Goal: Information Seeking & Learning: Understand process/instructions

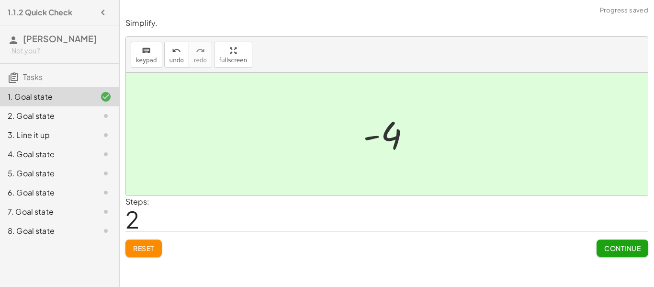
click at [0, 0] on div "Simplify. keyboard keypad undo undo redo redo fullscreen - | − 3 + 7 | - | 4 | …" at bounding box center [0, 0] width 0 height 0
click at [620, 250] on span "Continue" at bounding box center [623, 248] width 36 height 9
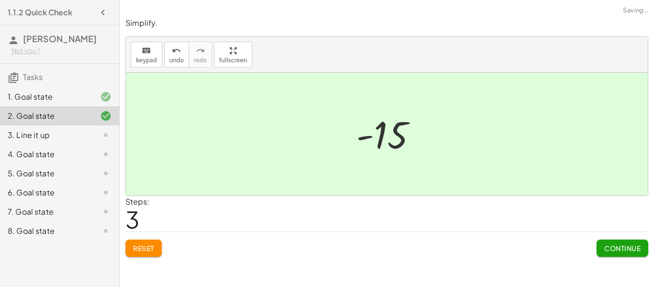
click at [619, 252] on span "Continue" at bounding box center [623, 248] width 36 height 9
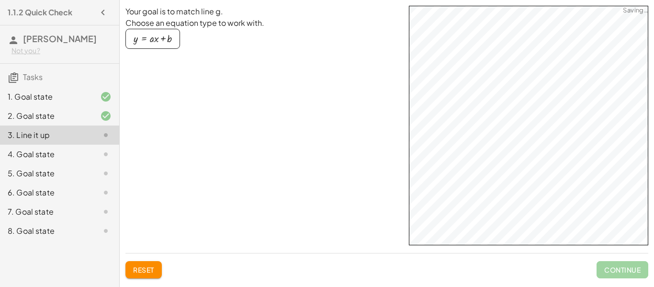
click at [164, 41] on div "button" at bounding box center [153, 39] width 38 height 11
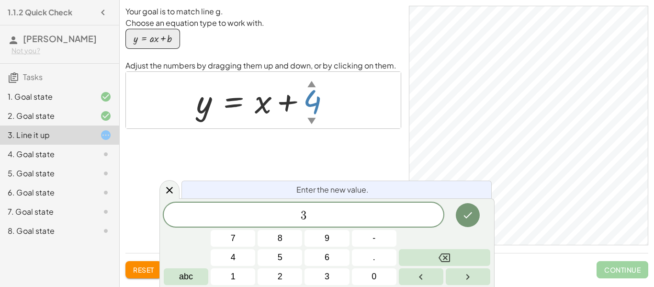
scroll to position [1, 0]
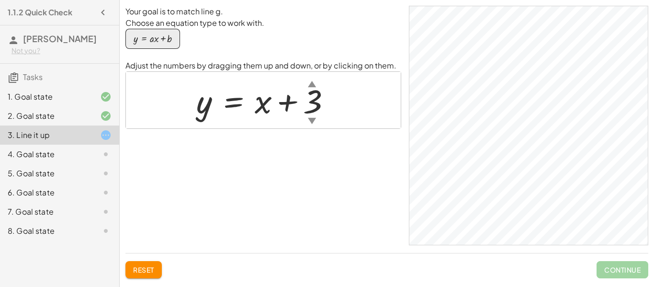
click at [311, 85] on div "▲" at bounding box center [312, 84] width 8 height 12
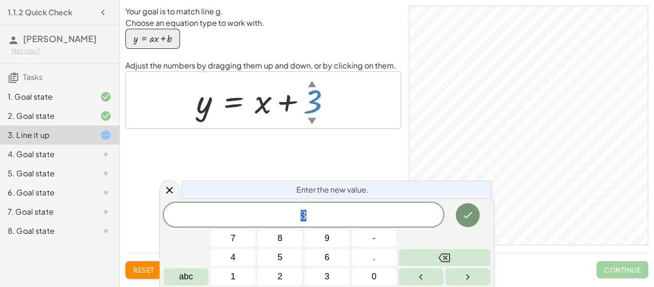
scroll to position [2, 0]
click at [311, 88] on div "▲" at bounding box center [312, 84] width 8 height 12
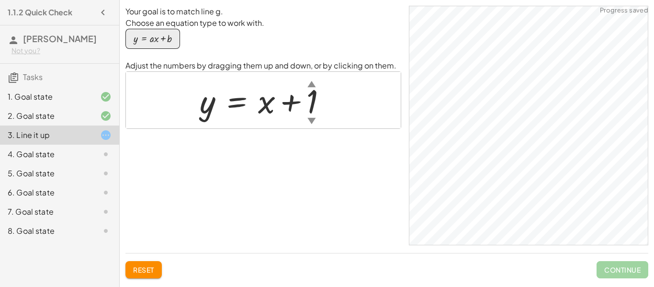
click at [314, 110] on div at bounding box center [267, 100] width 144 height 43
click at [306, 108] on div at bounding box center [267, 100] width 151 height 43
click at [27, 159] on div "4. Goal state" at bounding box center [46, 154] width 77 height 11
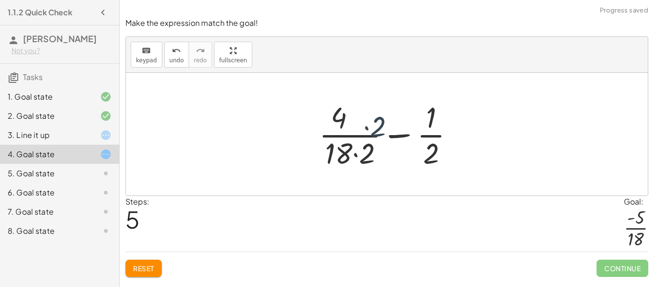
click at [134, 271] on span "Reset" at bounding box center [143, 268] width 21 height 9
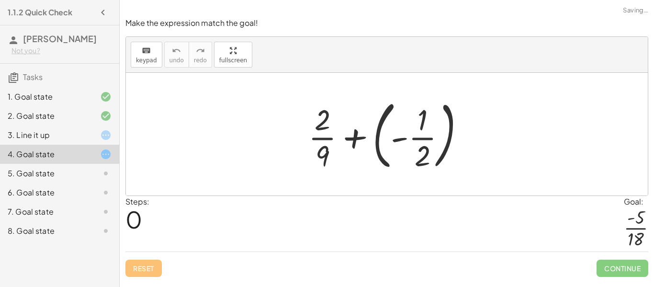
click at [136, 271] on div "Reset Continue" at bounding box center [387, 264] width 523 height 25
click at [138, 273] on div "Reset Continue" at bounding box center [387, 264] width 523 height 25
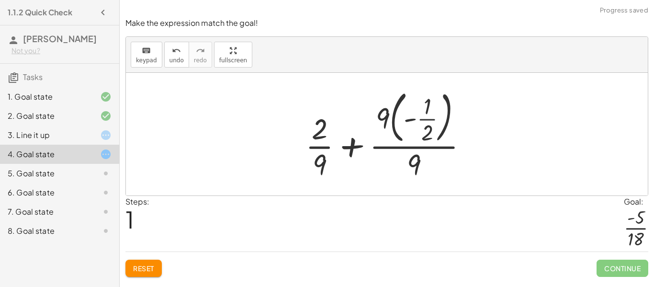
click at [140, 269] on span "Reset" at bounding box center [143, 268] width 21 height 9
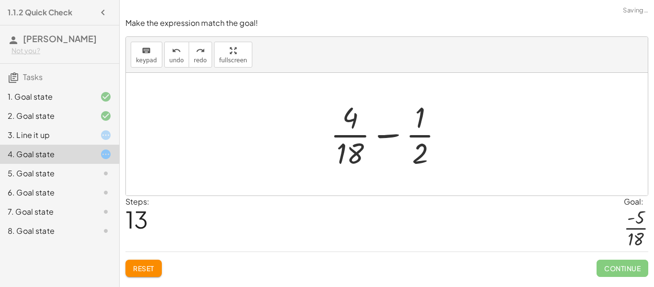
click at [137, 267] on span "Reset" at bounding box center [143, 268] width 21 height 9
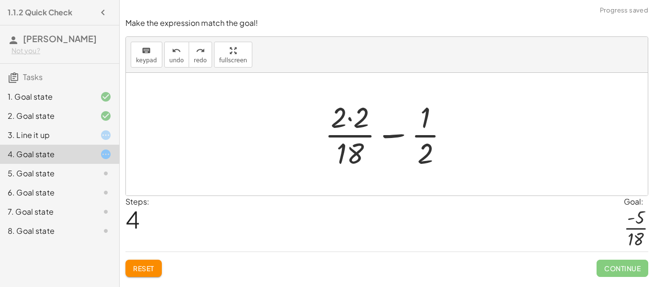
click at [133, 269] on button "Reset" at bounding box center [144, 268] width 36 height 17
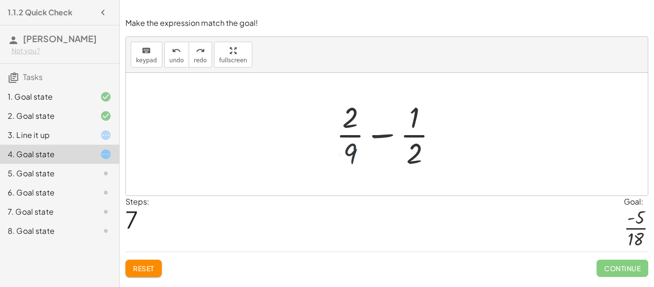
click at [141, 273] on span "Reset" at bounding box center [143, 268] width 21 height 9
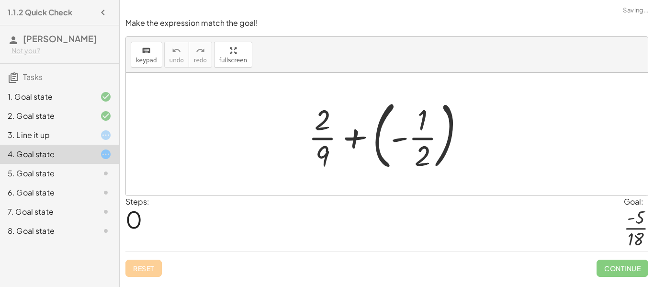
click at [140, 270] on div "Reset Continue" at bounding box center [387, 264] width 523 height 25
click at [137, 265] on div "Reset Continue" at bounding box center [387, 264] width 523 height 25
click at [136, 264] on div "Reset Continue" at bounding box center [387, 264] width 523 height 25
click at [133, 268] on div "Reset Continue" at bounding box center [387, 264] width 523 height 25
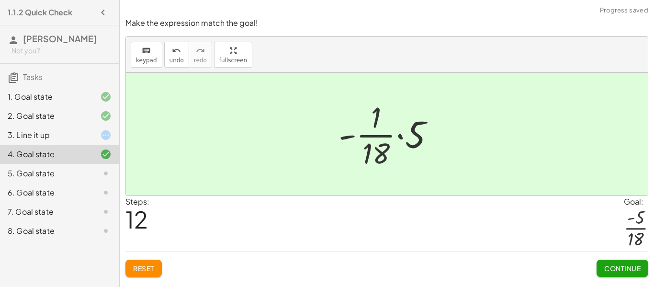
click at [44, 221] on div "6. Goal state" at bounding box center [59, 230] width 119 height 19
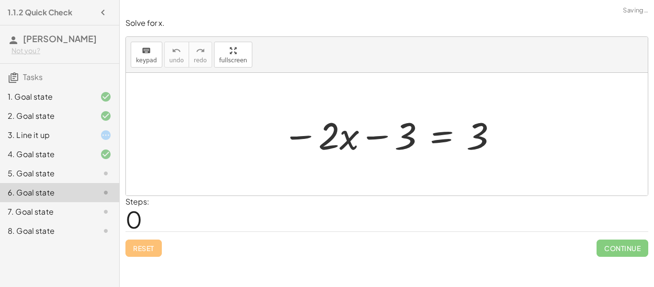
click at [37, 173] on div "5. Goal state" at bounding box center [46, 173] width 77 height 11
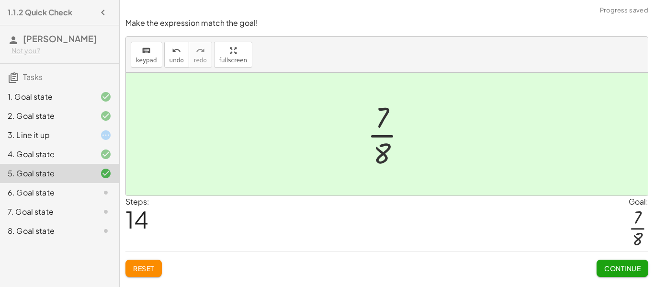
click at [622, 273] on span "Continue" at bounding box center [623, 268] width 36 height 9
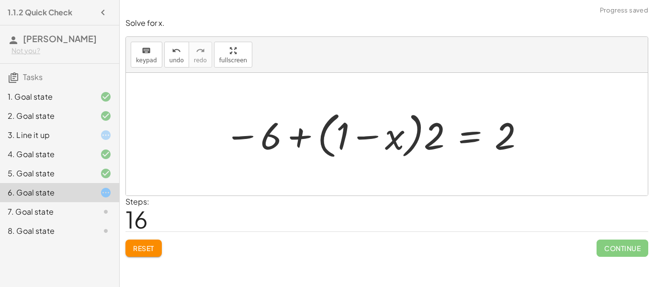
click at [143, 251] on span "Reset" at bounding box center [143, 248] width 21 height 9
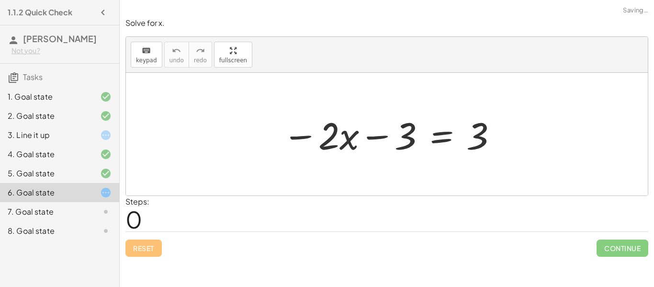
click at [43, 218] on div "7. Goal state" at bounding box center [59, 211] width 119 height 19
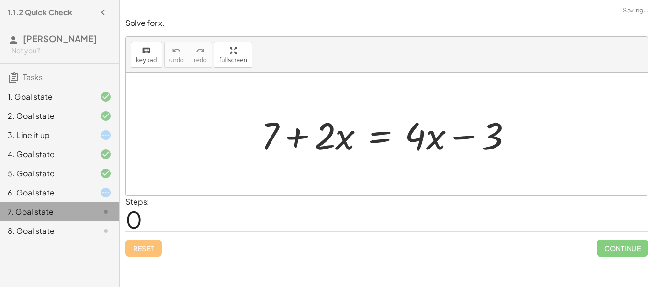
click at [47, 239] on div "8. Goal state" at bounding box center [59, 230] width 119 height 19
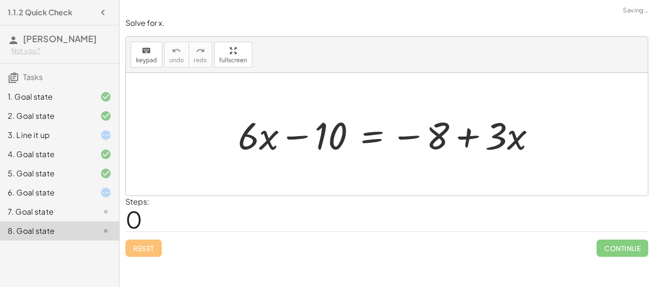
click at [30, 196] on div "6. Goal state" at bounding box center [46, 192] width 77 height 11
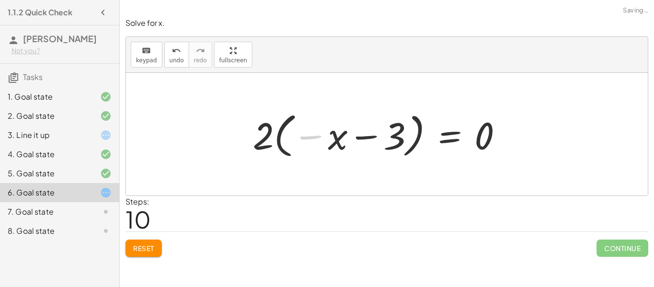
click at [292, 161] on div "− · 2 · x − 3 = 3 − · 2 · x − 3 − 3 = + 3 − 3 − · 2 · x − 6 = + 3 − 3 − · 2 · x…" at bounding box center [378, 134] width 279 height 58
click at [290, 162] on div "− · 2 · x − 3 = 3 − · 2 · x − 3 − 3 = + 3 − 3 − · 2 · x − 6 = + 3 − 3 − · 2 · x…" at bounding box center [378, 134] width 279 height 58
click at [286, 162] on div "− · 2 · x − 3 = 3 − · 2 · x − 3 − 3 = + 3 − 3 − · 2 · x − 6 = + 3 − 3 − · 2 · x…" at bounding box center [378, 134] width 279 height 58
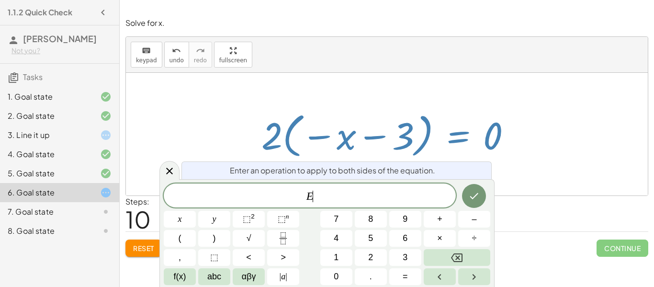
scroll to position [10, 0]
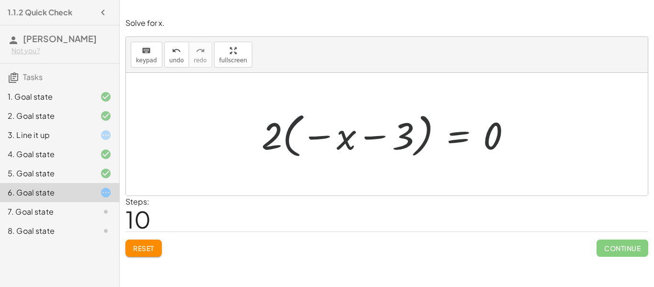
click at [283, 162] on div "− · 2 · x − 3 = 3 − · 2 · x − 3 − 3 = + 3 − 3 − · 2 · x − 6 = + 3 − 3 − · 2 · x…" at bounding box center [386, 134] width 279 height 58
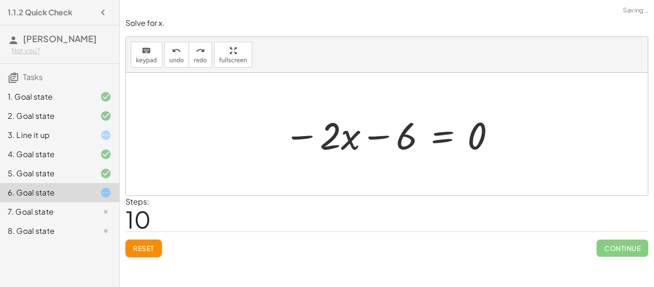
click at [143, 252] on span "Reset" at bounding box center [143, 248] width 21 height 9
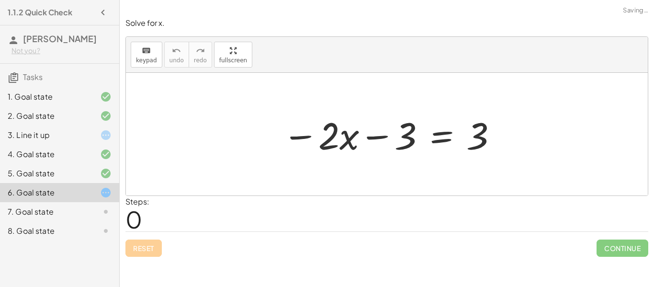
click at [141, 249] on div "Reset Continue" at bounding box center [387, 243] width 523 height 25
click at [146, 255] on div "Reset Continue" at bounding box center [387, 243] width 523 height 25
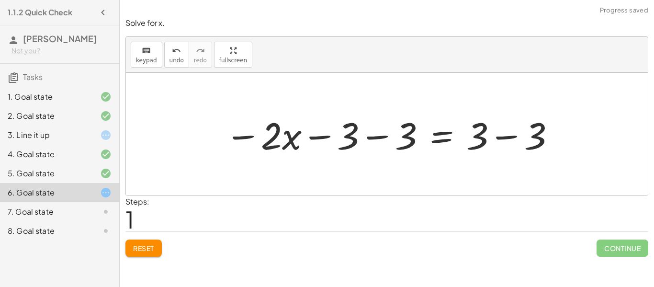
click at [142, 254] on button "Reset" at bounding box center [144, 248] width 36 height 17
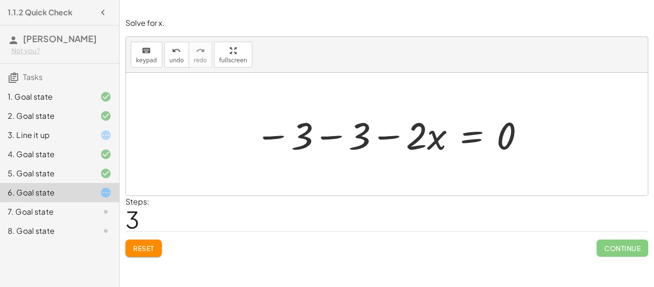
scroll to position [11, 0]
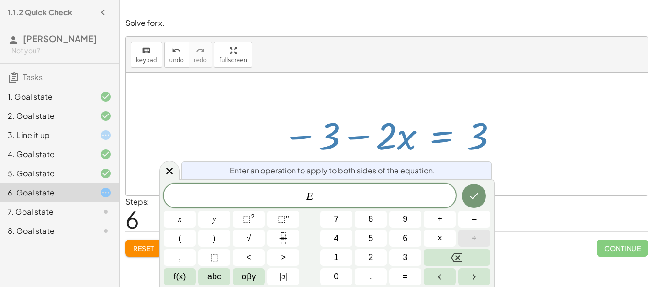
click at [471, 239] on button "÷" at bounding box center [474, 238] width 32 height 17
click at [410, 253] on button "3" at bounding box center [406, 257] width 32 height 17
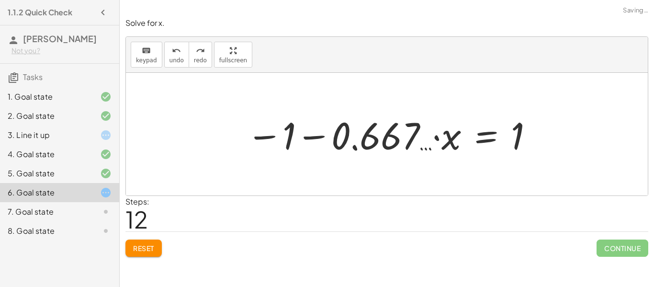
click at [137, 243] on button "Reset" at bounding box center [144, 248] width 36 height 17
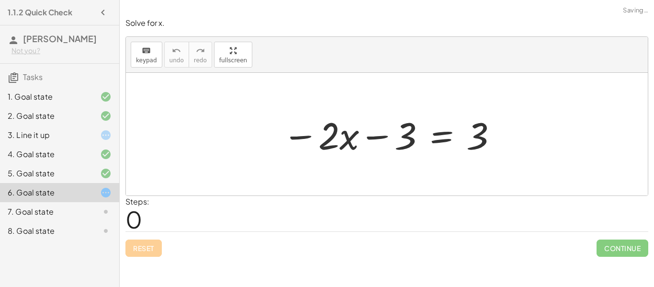
click at [144, 252] on div "Reset Continue" at bounding box center [387, 243] width 523 height 25
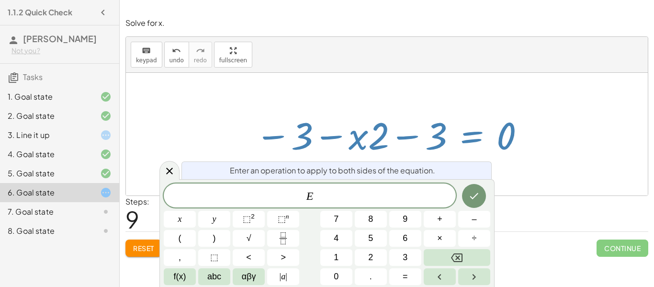
click at [475, 245] on button "÷" at bounding box center [474, 238] width 32 height 17
click at [349, 281] on button "0" at bounding box center [337, 276] width 32 height 17
click at [476, 200] on icon "Done" at bounding box center [474, 195] width 11 height 11
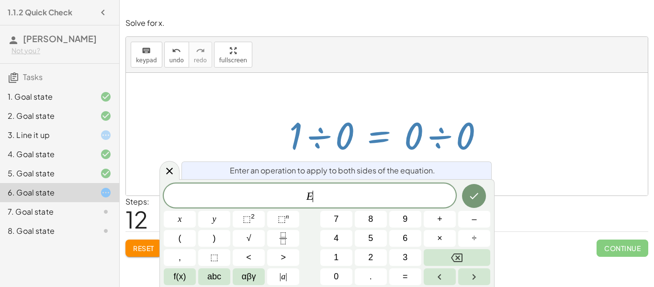
click at [473, 195] on icon "Done" at bounding box center [474, 195] width 11 height 11
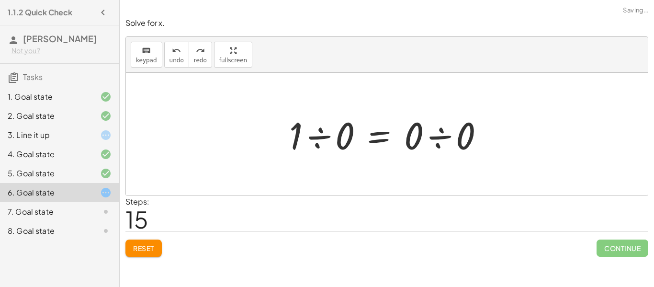
click at [139, 246] on span "Reset" at bounding box center [143, 248] width 21 height 9
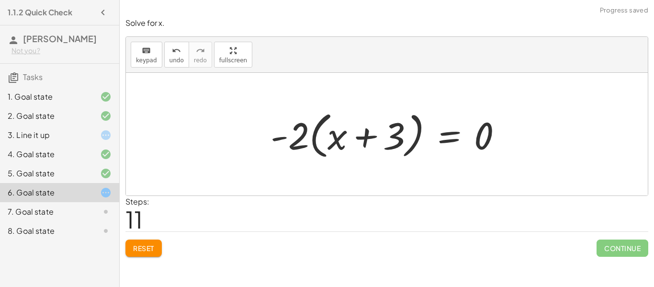
click at [321, 159] on div "− · 2 · x − 3 = 3 − 3 − · 2 · x = 3 − 3 − · 2 · x − 3 = + 3 − 3 − 3 − · 2 · x −…" at bounding box center [386, 134] width 261 height 60
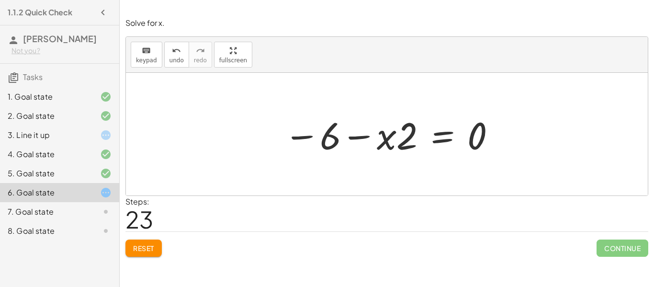
click at [92, 240] on div "8. Goal state" at bounding box center [59, 230] width 119 height 19
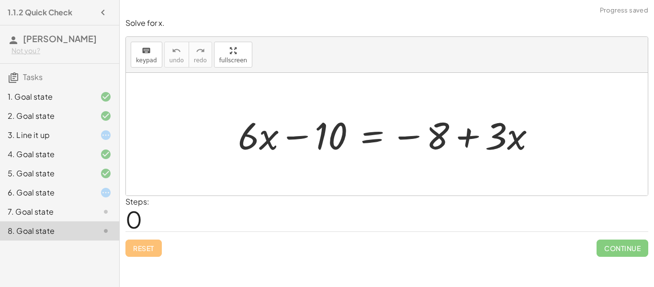
click at [106, 221] on div "6. Goal state" at bounding box center [59, 230] width 119 height 19
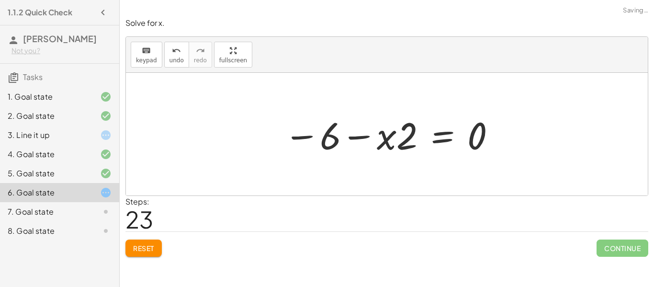
click at [106, 207] on icon at bounding box center [105, 211] width 11 height 11
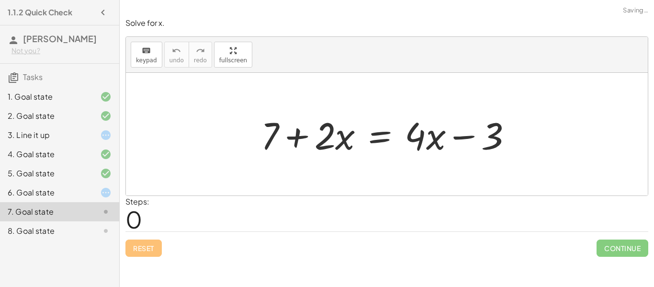
click at [108, 221] on div "6. Goal state" at bounding box center [59, 230] width 119 height 19
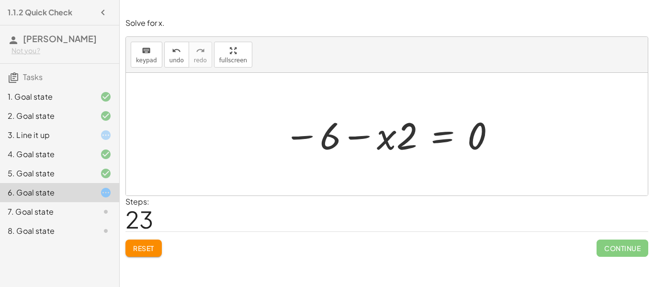
click at [140, 245] on span "Reset" at bounding box center [143, 248] width 21 height 9
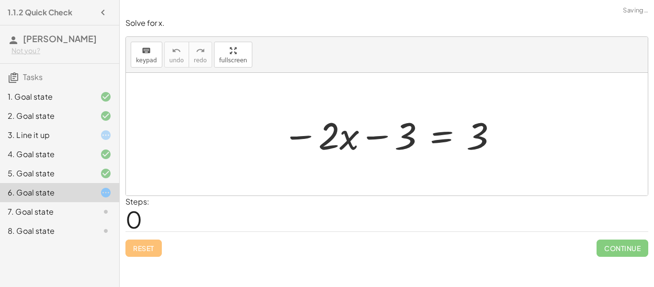
click at [66, 214] on div "7. Goal state" at bounding box center [46, 211] width 77 height 11
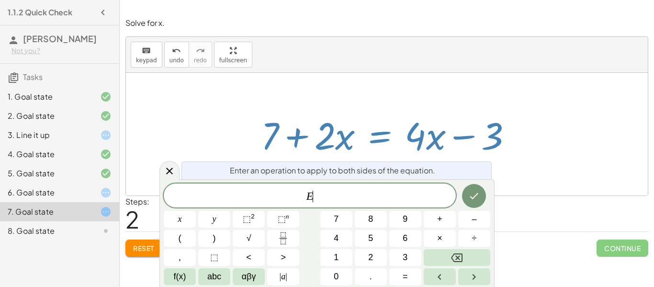
click at [441, 218] on span "+" at bounding box center [439, 219] width 5 height 13
click at [383, 253] on button "2" at bounding box center [371, 257] width 32 height 17
click at [474, 196] on icon "Done" at bounding box center [474, 195] width 11 height 11
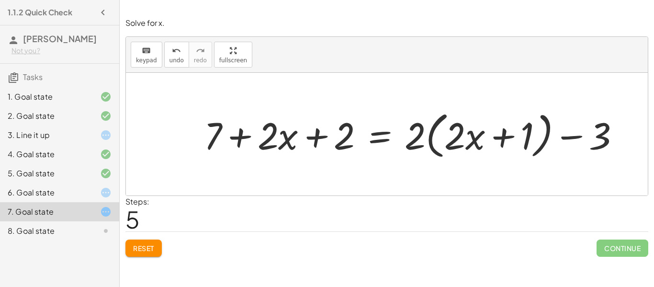
click at [148, 244] on span "Reset" at bounding box center [143, 248] width 21 height 9
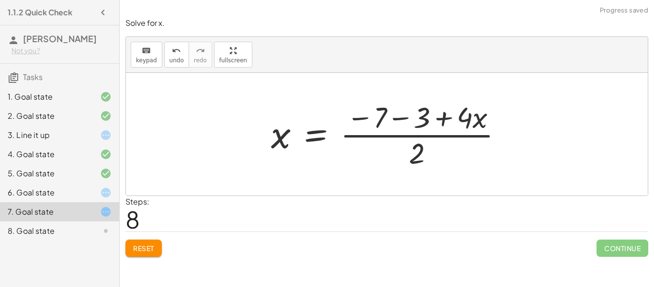
click at [143, 242] on button "Reset" at bounding box center [144, 248] width 36 height 17
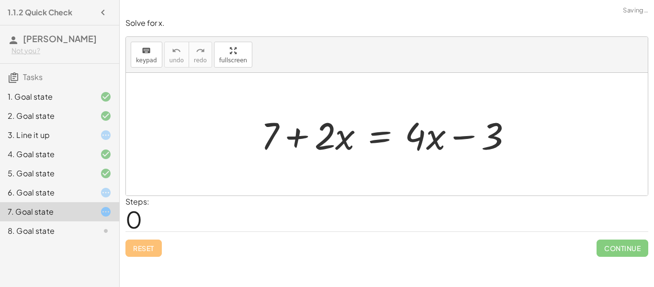
click at [90, 189] on div at bounding box center [98, 192] width 27 height 11
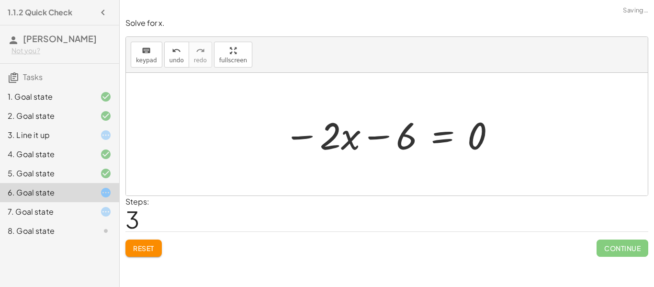
click at [149, 246] on span "Reset" at bounding box center [143, 248] width 21 height 9
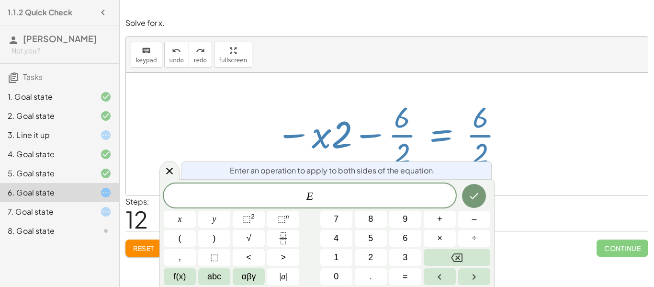
click at [376, 256] on button "2" at bounding box center [371, 257] width 32 height 17
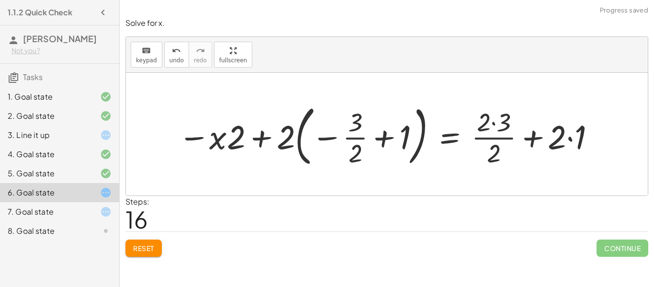
click at [141, 255] on button "Reset" at bounding box center [144, 248] width 36 height 17
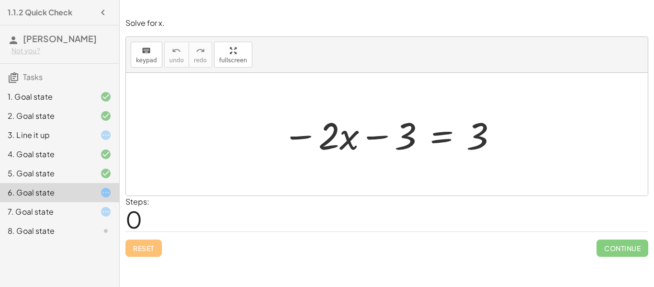
click at [26, 183] on div "4. Goal state" at bounding box center [59, 192] width 119 height 19
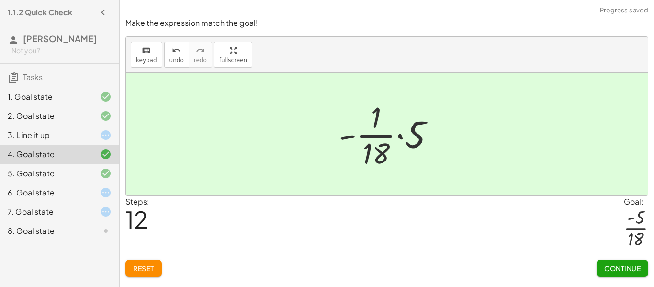
click at [46, 203] on div "7. Goal state" at bounding box center [59, 211] width 119 height 19
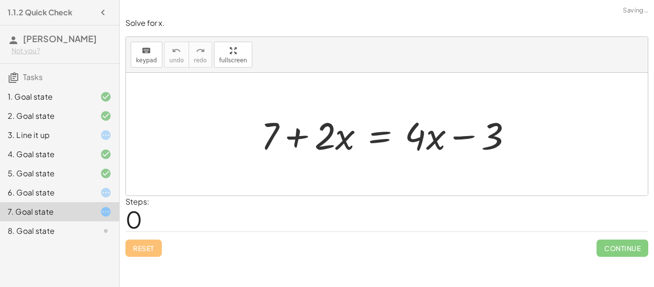
click at [46, 194] on div "6. Goal state" at bounding box center [46, 192] width 77 height 11
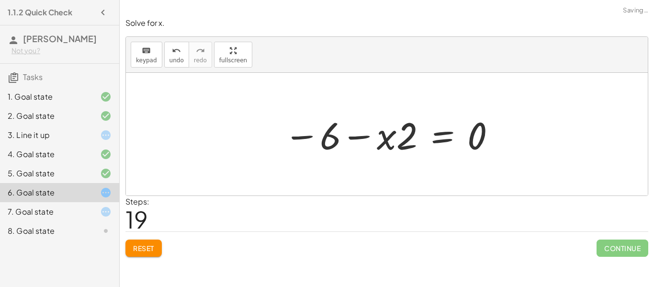
click at [158, 256] on button "Reset" at bounding box center [144, 248] width 36 height 17
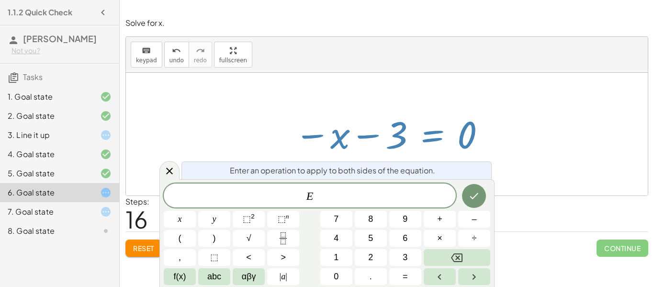
click at [446, 224] on button "+" at bounding box center [440, 219] width 32 height 17
click at [414, 260] on button "3" at bounding box center [406, 257] width 32 height 17
click at [472, 203] on button "Done" at bounding box center [474, 196] width 24 height 24
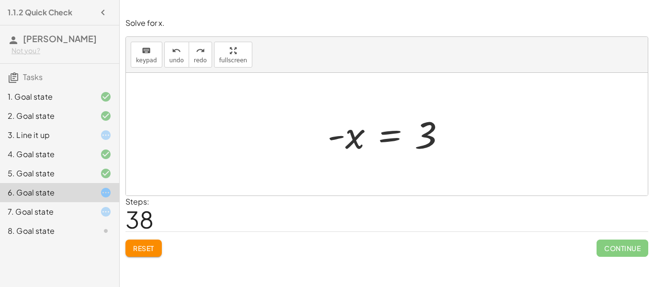
click at [142, 252] on span "Reset" at bounding box center [143, 248] width 21 height 9
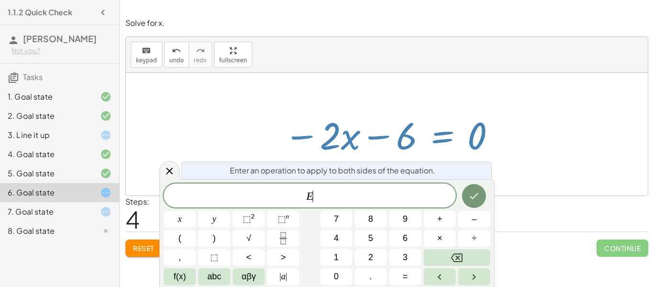
click at [476, 245] on button "÷" at bounding box center [474, 238] width 32 height 17
click at [381, 259] on button "2" at bounding box center [371, 257] width 32 height 17
click at [474, 202] on button "Done" at bounding box center [474, 196] width 24 height 24
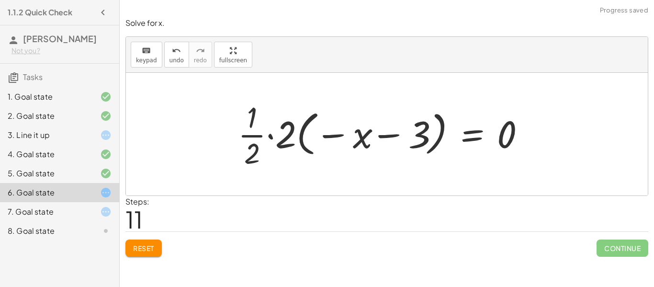
click at [146, 257] on button "Reset" at bounding box center [144, 248] width 36 height 17
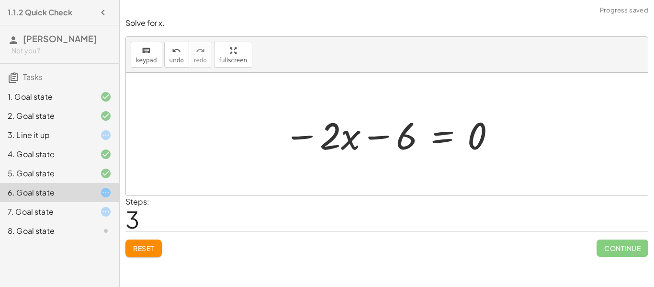
click at [144, 251] on span "Reset" at bounding box center [143, 248] width 21 height 9
click at [139, 251] on span "Reset" at bounding box center [143, 248] width 21 height 9
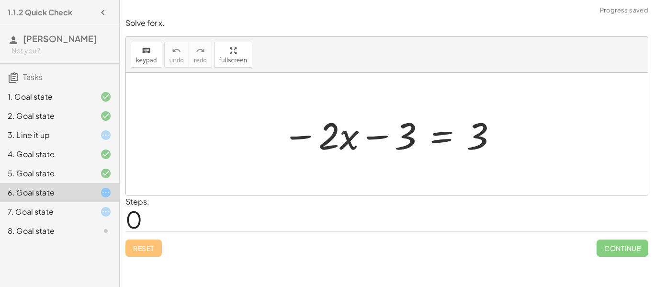
click at [38, 215] on div "7. Goal state" at bounding box center [46, 211] width 77 height 11
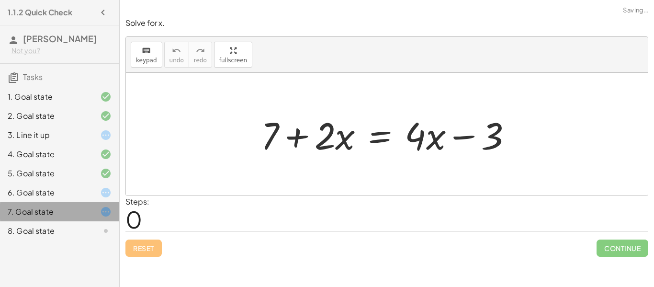
click at [53, 236] on div "8. Goal state" at bounding box center [46, 230] width 77 height 11
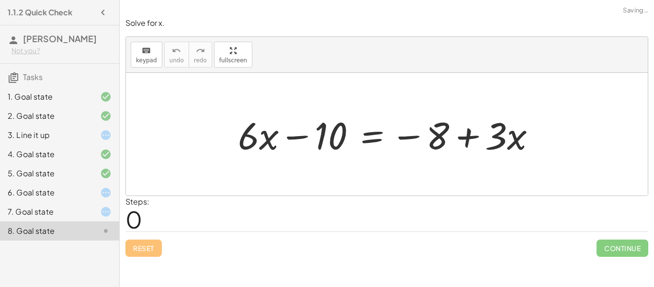
click at [48, 219] on div "7. Goal state" at bounding box center [59, 211] width 119 height 19
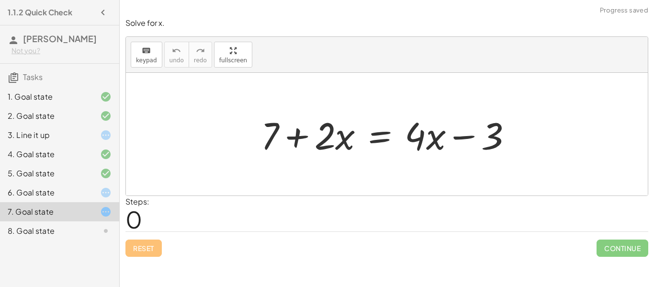
click at [64, 230] on div "8. Goal state" at bounding box center [46, 230] width 77 height 11
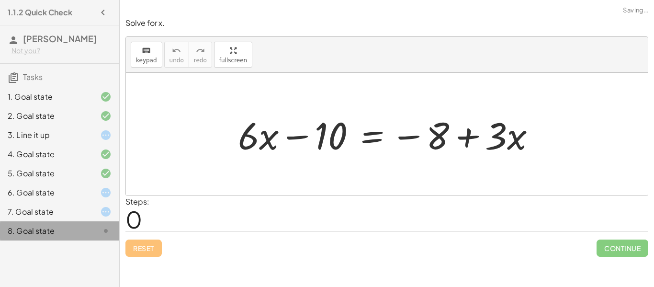
click at [46, 214] on div "7. Goal state" at bounding box center [46, 211] width 77 height 11
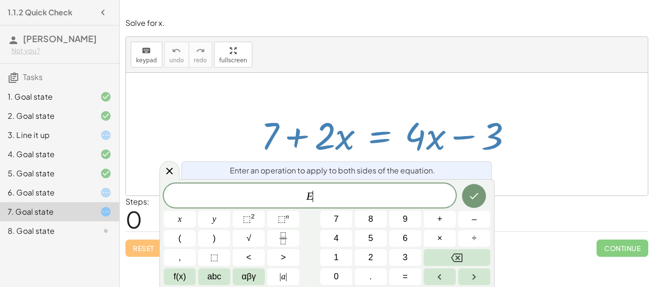
click at [469, 221] on button "–" at bounding box center [474, 219] width 32 height 17
click at [406, 262] on span "3" at bounding box center [405, 257] width 5 height 13
click at [196, 211] on div at bounding box center [180, 219] width 32 height 17
click at [337, 200] on span "E − 3" at bounding box center [310, 196] width 292 height 13
click at [470, 206] on button "Done" at bounding box center [474, 196] width 24 height 24
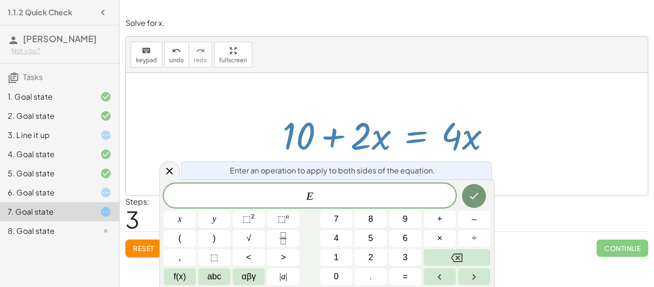
click at [478, 219] on button "–" at bounding box center [474, 219] width 32 height 17
click at [474, 259] on button "Backspace" at bounding box center [457, 257] width 67 height 17
click at [479, 240] on button "÷" at bounding box center [474, 238] width 32 height 17
click at [380, 261] on button "2" at bounding box center [371, 257] width 32 height 17
click at [379, 257] on button "2" at bounding box center [371, 257] width 32 height 17
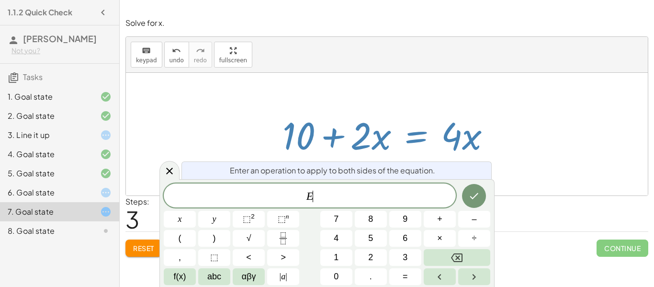
click at [446, 220] on button "+" at bounding box center [440, 219] width 32 height 17
click at [482, 241] on button "÷" at bounding box center [474, 238] width 32 height 17
click at [474, 196] on icon "Done" at bounding box center [474, 195] width 11 height 11
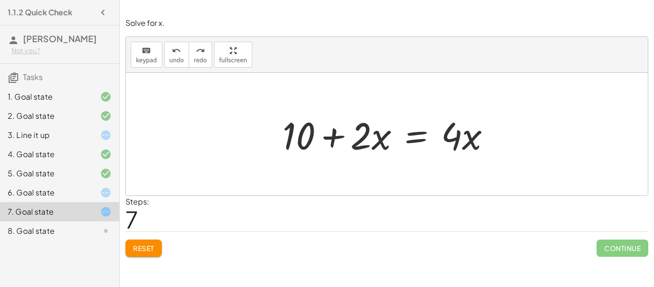
click at [102, 191] on icon at bounding box center [105, 192] width 11 height 11
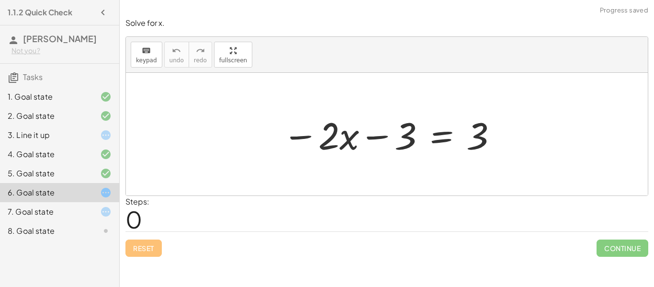
click at [435, 150] on div at bounding box center [391, 134] width 226 height 49
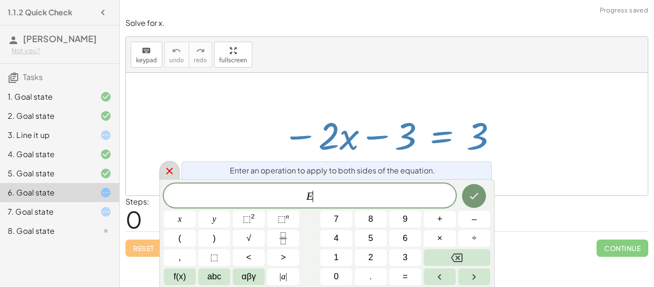
click at [172, 170] on icon at bounding box center [169, 170] width 11 height 11
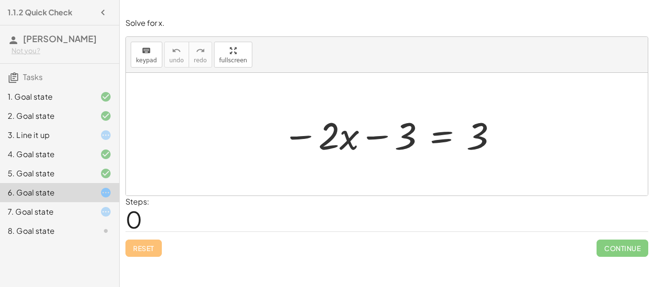
click at [486, 123] on div at bounding box center [391, 134] width 226 height 49
drag, startPoint x: 481, startPoint y: 130, endPoint x: 320, endPoint y: 131, distance: 161.0
click at [320, 131] on div at bounding box center [391, 134] width 226 height 49
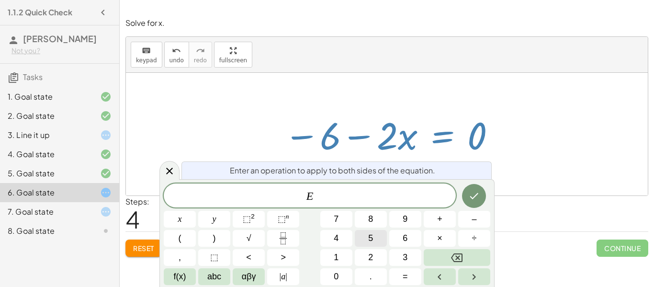
click at [383, 232] on button "5" at bounding box center [371, 238] width 32 height 17
click at [447, 162] on div "Enter an operation to apply to both sides of the equation." at bounding box center [337, 170] width 310 height 18
click at [446, 160] on div "− · 2 · x − 3 = 3 − 3 − · 2 · x − 3 = + 3 − 3 − 3 − · 2 · x − 3 = 0 − 3 − 3 − ·…" at bounding box center [387, 134] width 234 height 54
click at [426, 198] on span "E ​" at bounding box center [310, 196] width 292 height 13
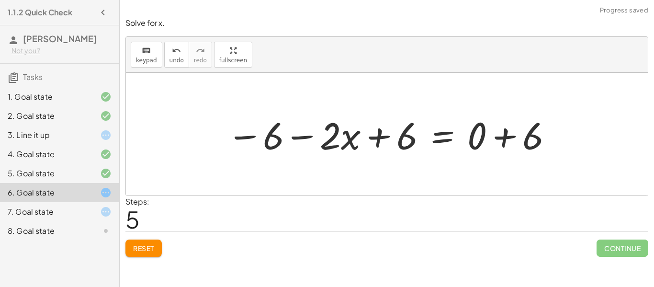
click at [310, 143] on div at bounding box center [390, 134] width 337 height 49
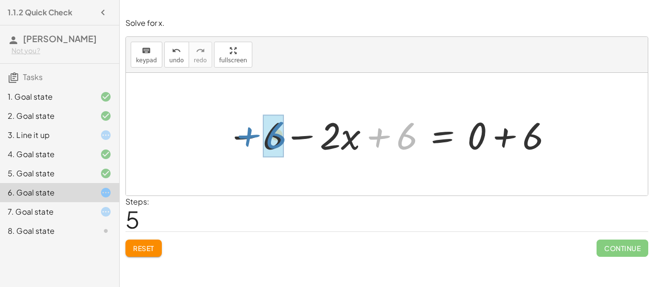
drag, startPoint x: 400, startPoint y: 137, endPoint x: 263, endPoint y: 135, distance: 137.0
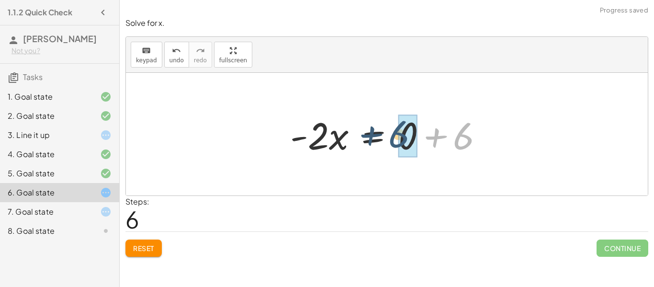
drag, startPoint x: 465, startPoint y: 139, endPoint x: 404, endPoint y: 139, distance: 60.4
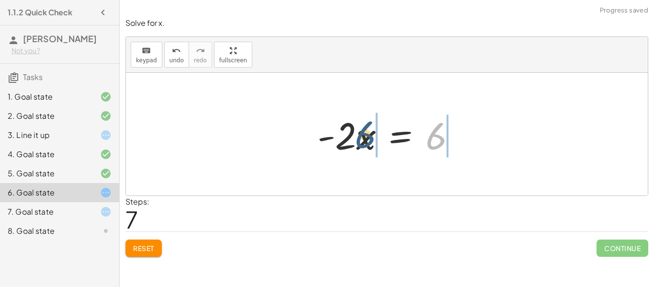
drag, startPoint x: 435, startPoint y: 146, endPoint x: 355, endPoint y: 144, distance: 79.6
click at [355, 144] on div at bounding box center [391, 134] width 156 height 49
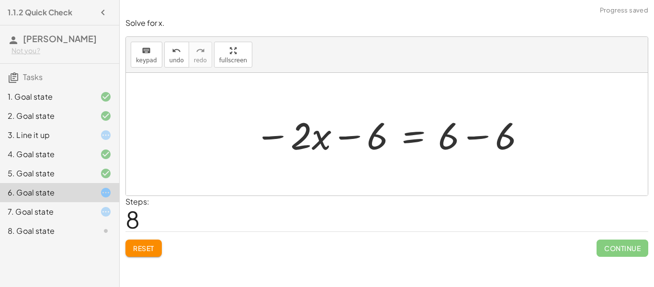
click at [443, 143] on div at bounding box center [391, 134] width 282 height 49
click at [448, 141] on div at bounding box center [391, 134] width 282 height 49
click at [469, 139] on div at bounding box center [391, 134] width 282 height 49
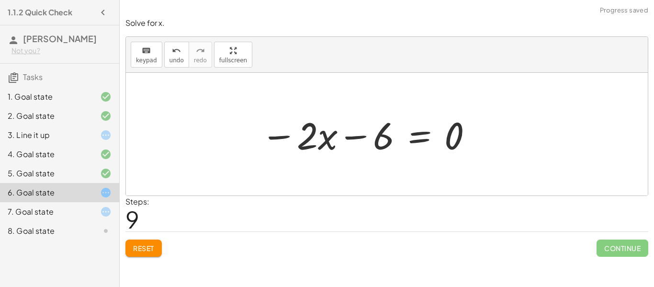
click at [346, 138] on div at bounding box center [367, 134] width 222 height 49
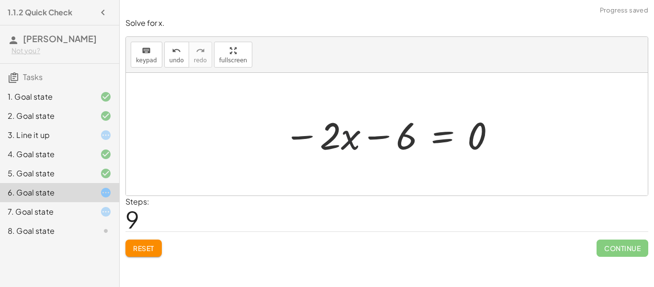
click at [371, 140] on div at bounding box center [390, 134] width 222 height 49
click at [370, 139] on div at bounding box center [390, 134] width 222 height 49
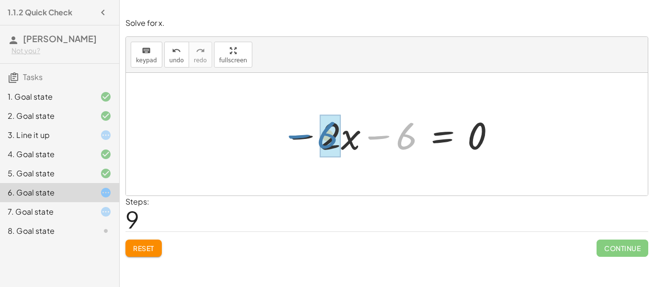
drag, startPoint x: 399, startPoint y: 142, endPoint x: 316, endPoint y: 141, distance: 82.4
click at [316, 141] on div at bounding box center [390, 134] width 222 height 49
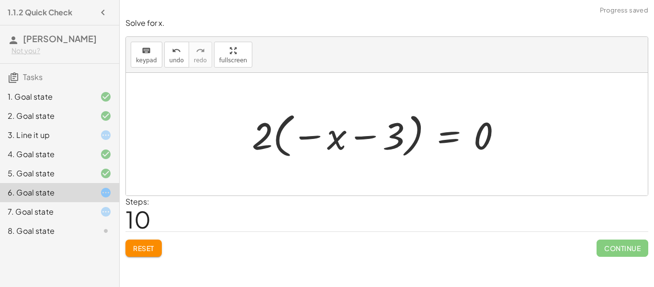
click at [388, 142] on div at bounding box center [380, 134] width 267 height 53
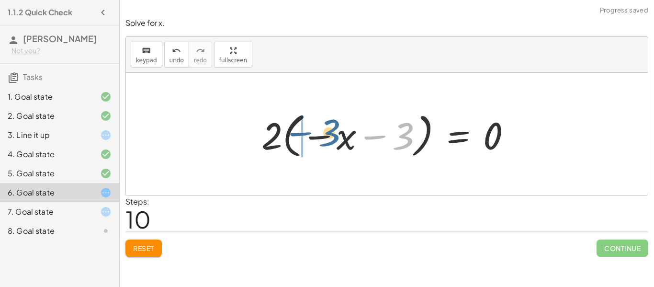
drag, startPoint x: 398, startPoint y: 143, endPoint x: 313, endPoint y: 141, distance: 84.8
click at [313, 141] on div at bounding box center [390, 134] width 267 height 53
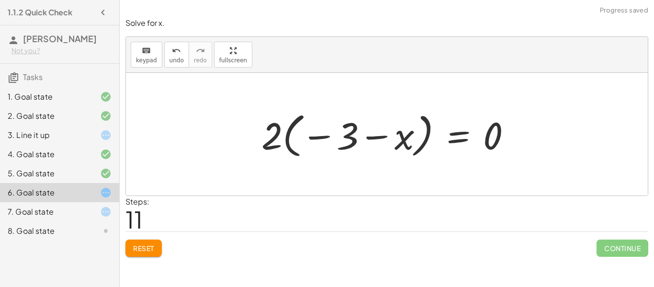
click at [353, 143] on div at bounding box center [390, 134] width 267 height 53
click at [383, 133] on div at bounding box center [390, 134] width 267 height 53
drag, startPoint x: 268, startPoint y: 134, endPoint x: 336, endPoint y: 143, distance: 68.1
click at [336, 143] on div at bounding box center [390, 134] width 267 height 53
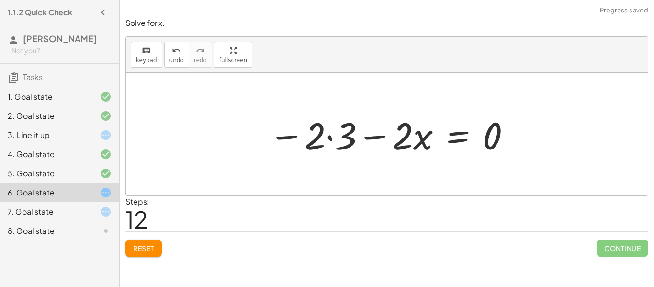
click at [321, 143] on div at bounding box center [390, 134] width 253 height 49
drag, startPoint x: 316, startPoint y: 140, endPoint x: 411, endPoint y: 142, distance: 95.4
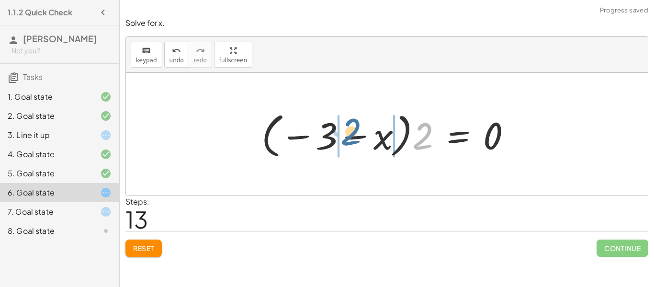
drag, startPoint x: 417, startPoint y: 144, endPoint x: 344, endPoint y: 140, distance: 72.9
click at [344, 140] on div at bounding box center [390, 134] width 267 height 53
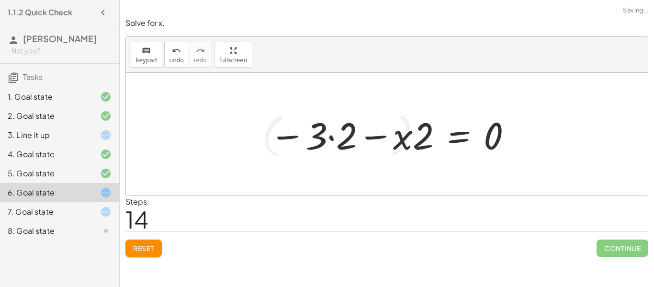
click at [345, 138] on div at bounding box center [391, 134] width 253 height 49
